Goal: Book appointment/travel/reservation

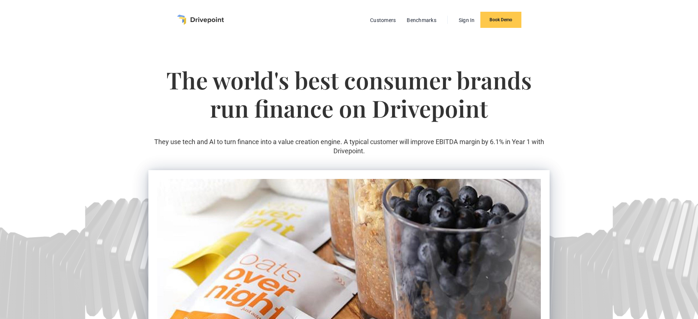
click at [467, 25] on link "Sign In" at bounding box center [466, 20] width 23 height 10
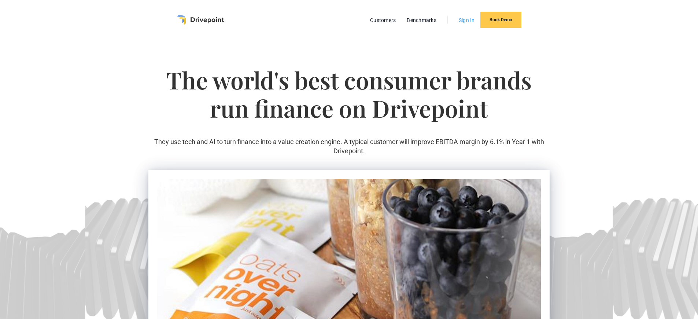
click at [467, 25] on link "Sign In" at bounding box center [466, 20] width 23 height 10
click at [501, 28] on link "Book Demo" at bounding box center [501, 20] width 41 height 16
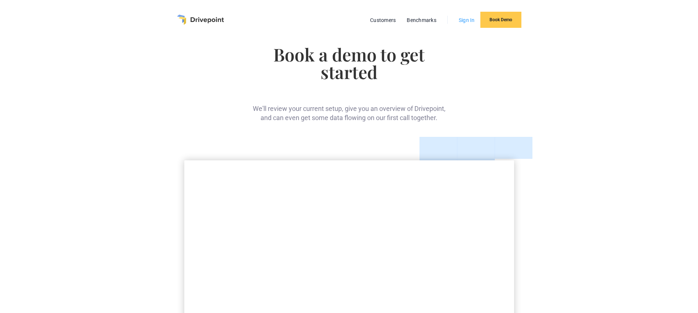
click at [455, 25] on link "Sign In" at bounding box center [466, 20] width 23 height 10
